Goal: Find specific fact: Find specific fact

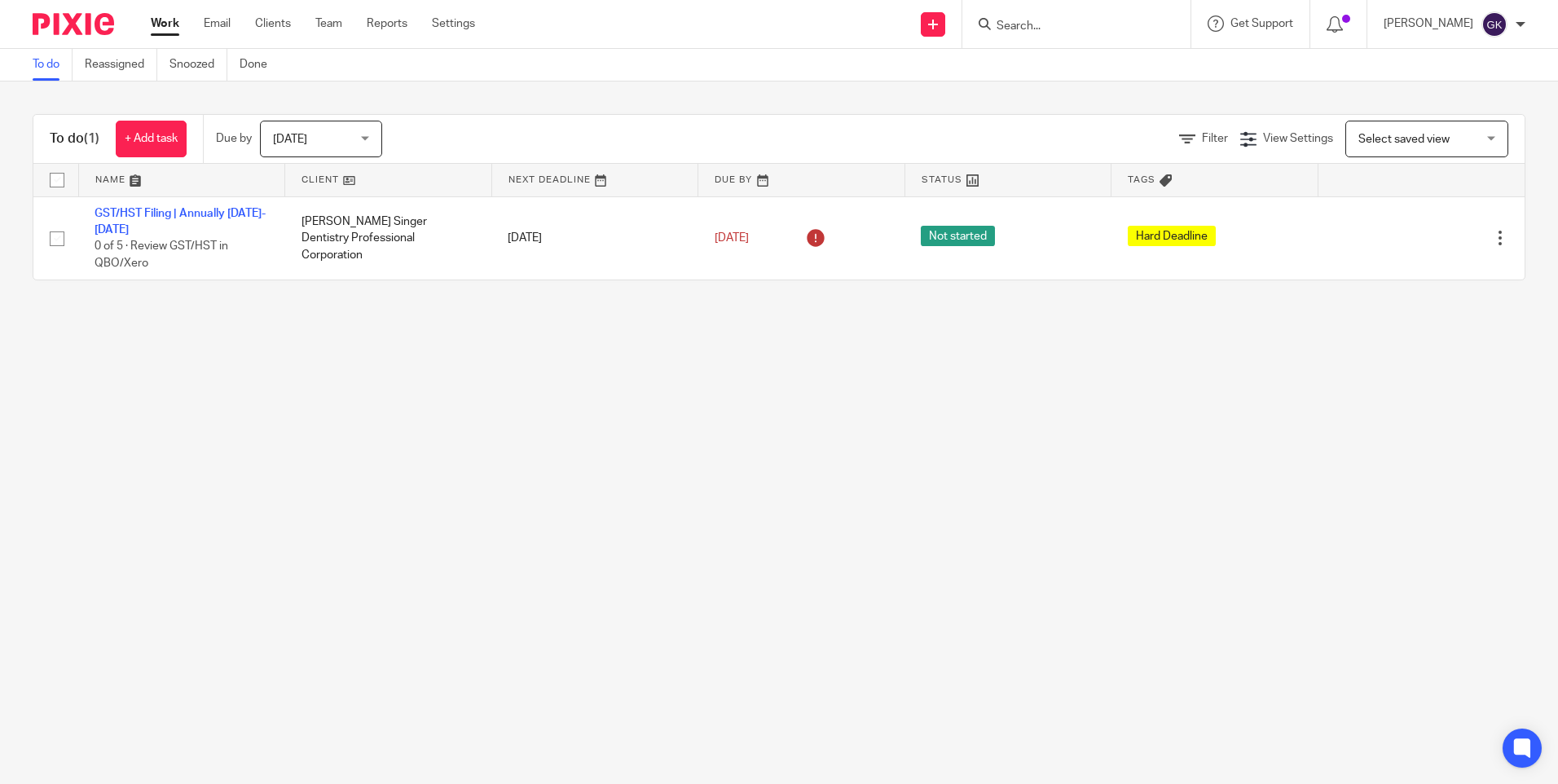
click at [1063, 29] on input "Search" at bounding box center [1068, 27] width 147 height 15
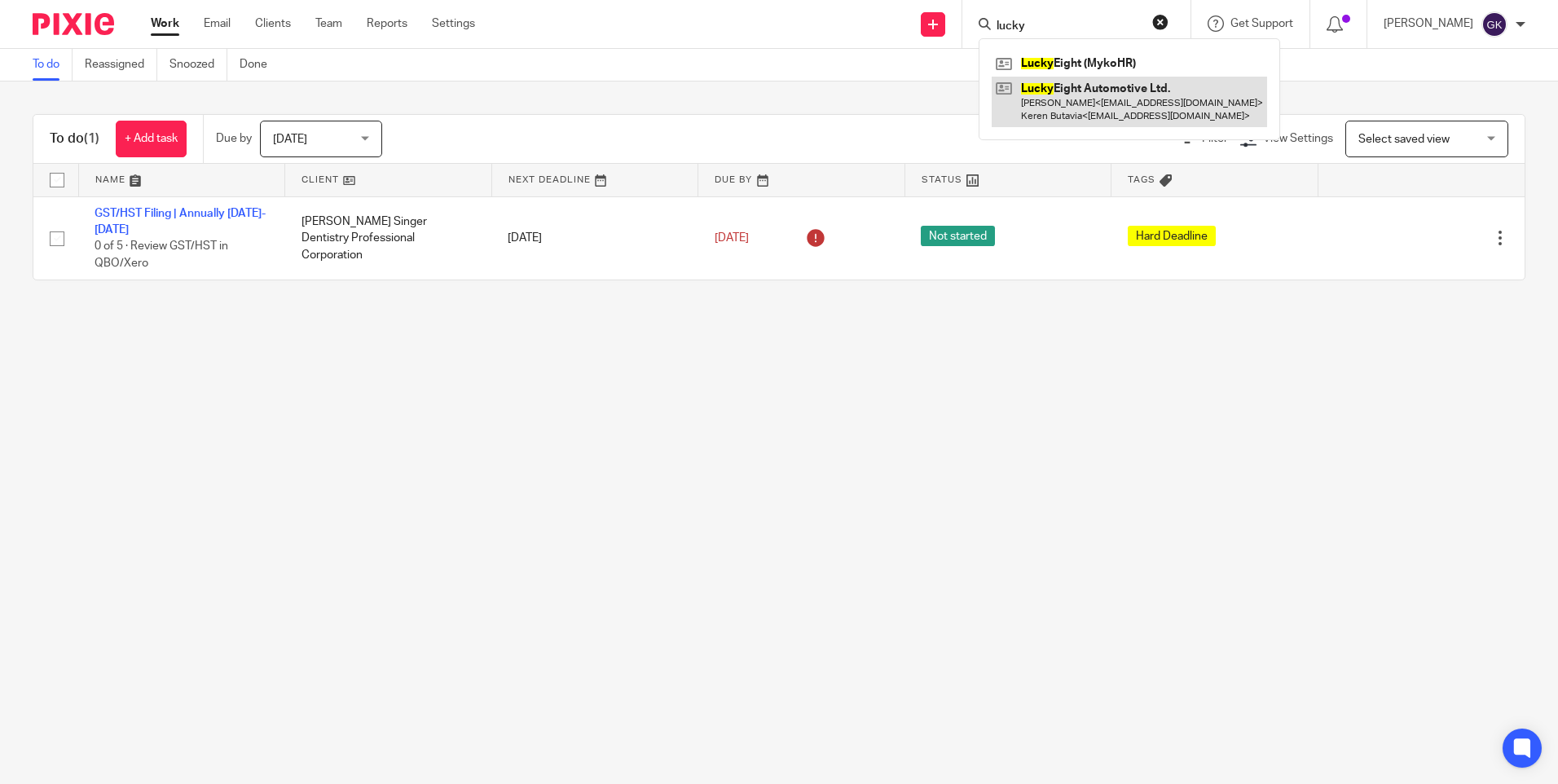
type input "lucky"
click at [1174, 99] on link at bounding box center [1130, 102] width 276 height 50
click at [1108, 110] on link at bounding box center [1130, 102] width 276 height 50
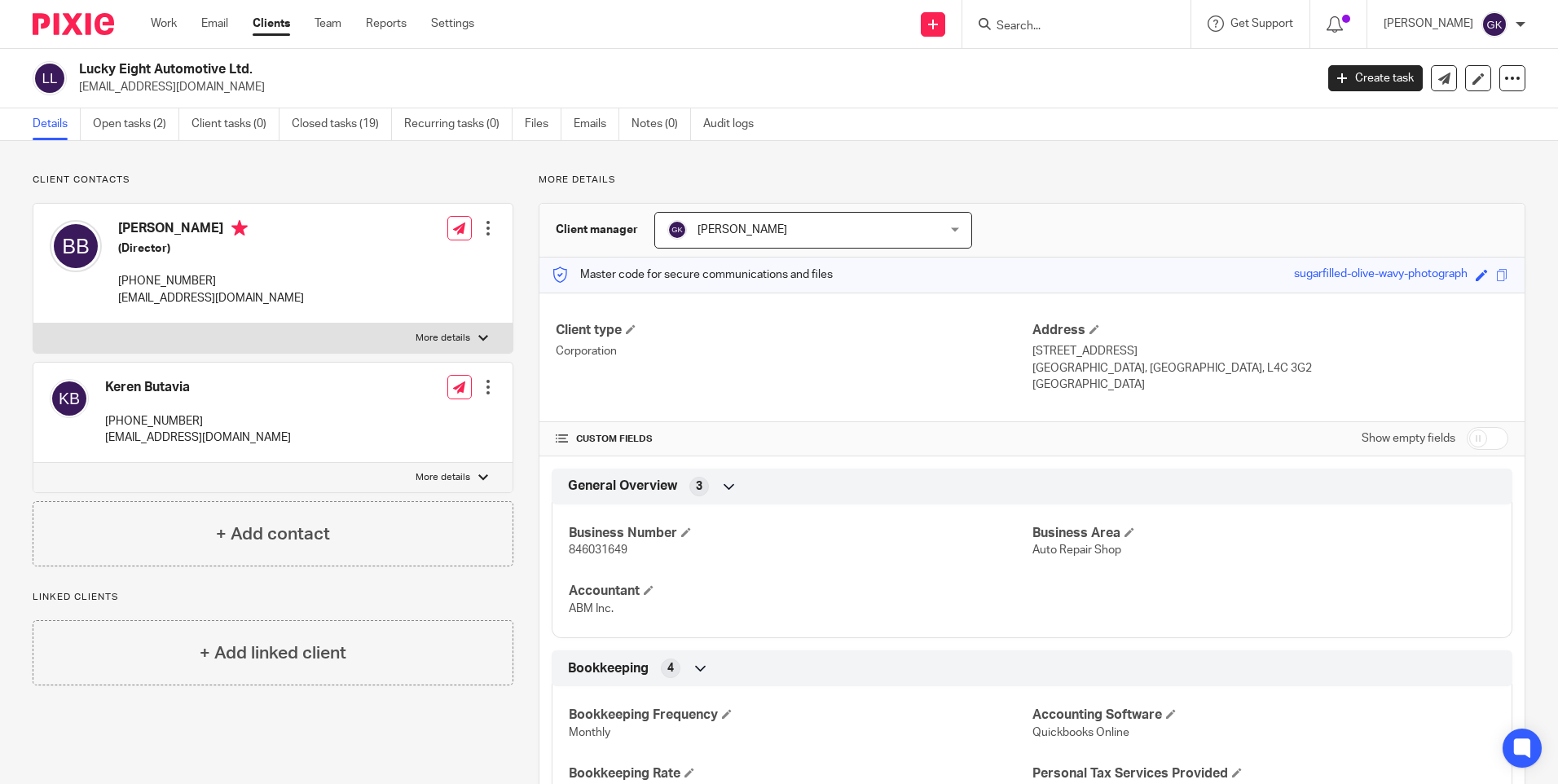
click at [603, 546] on span "846031649" at bounding box center [598, 550] width 58 height 11
click at [587, 550] on span "846031649" at bounding box center [598, 550] width 58 height 11
click at [1066, 27] on input "Search" at bounding box center [1068, 27] width 147 height 15
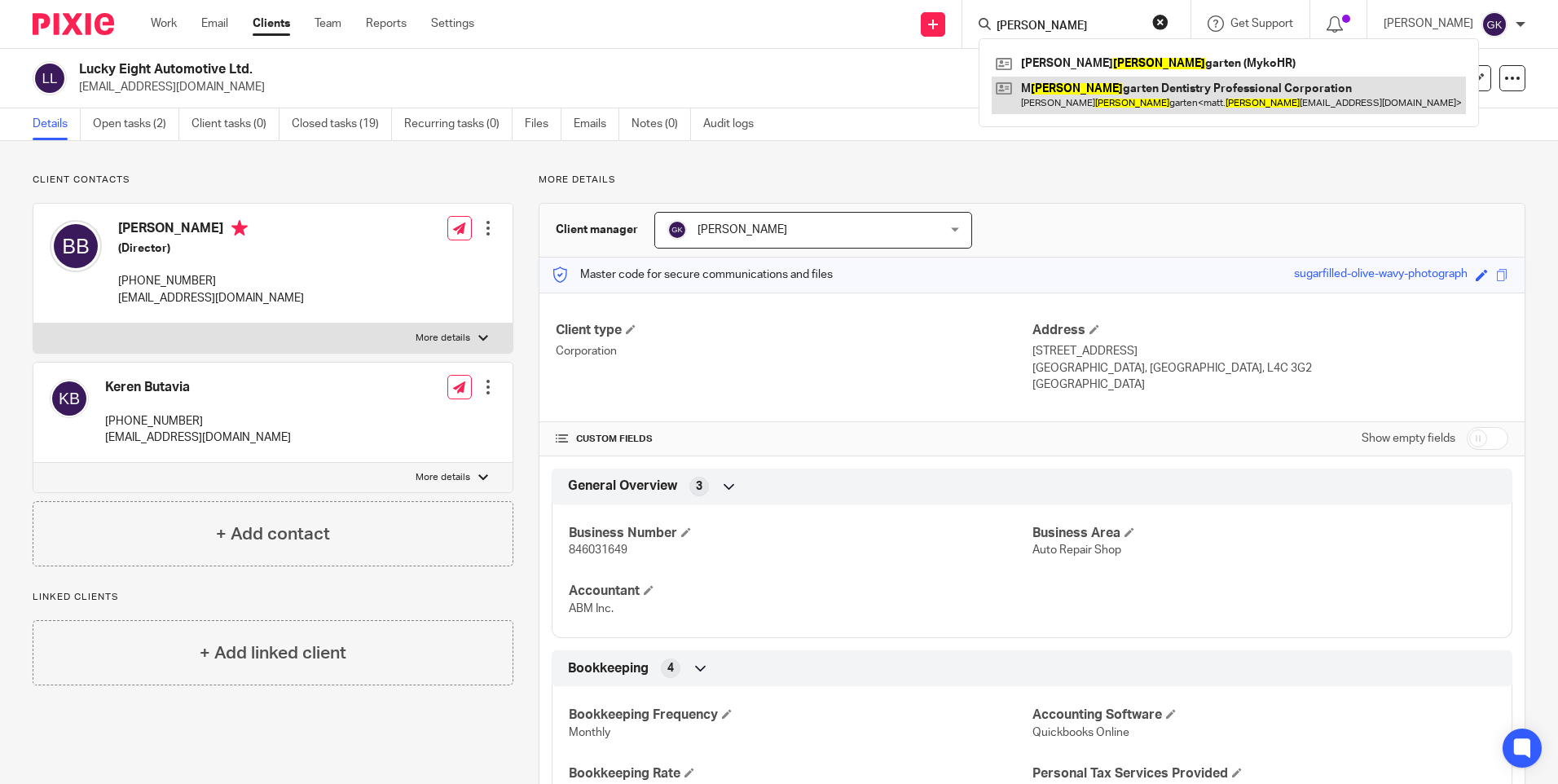
type input "paradis"
click at [1233, 108] on link at bounding box center [1229, 95] width 474 height 37
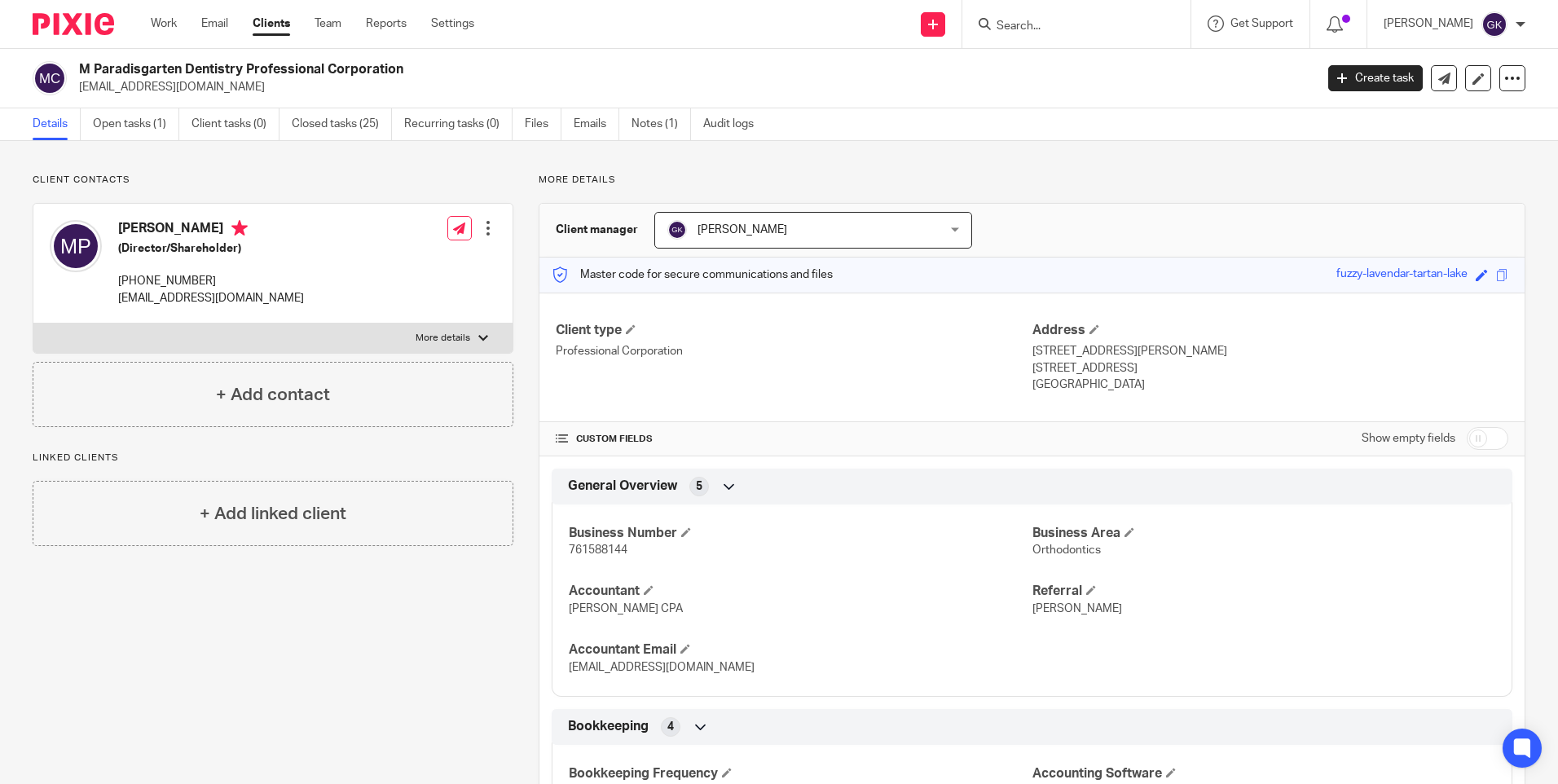
click at [593, 545] on span "761588144" at bounding box center [598, 550] width 58 height 11
copy span "761588144"
click at [587, 548] on span "761588144" at bounding box center [598, 550] width 58 height 11
